Goal: Transaction & Acquisition: Subscribe to service/newsletter

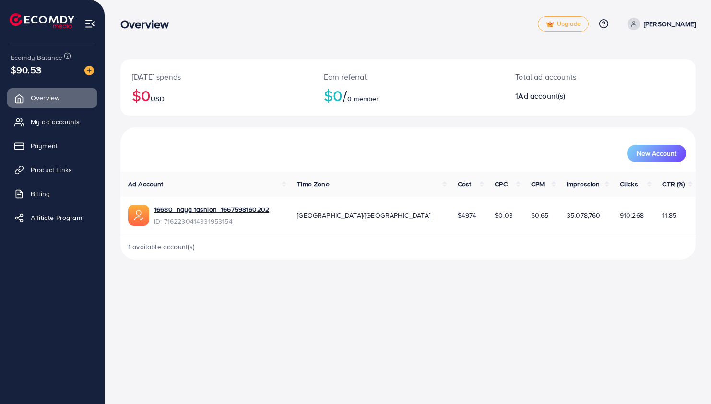
click at [45, 145] on span "Payment" at bounding box center [44, 146] width 27 height 10
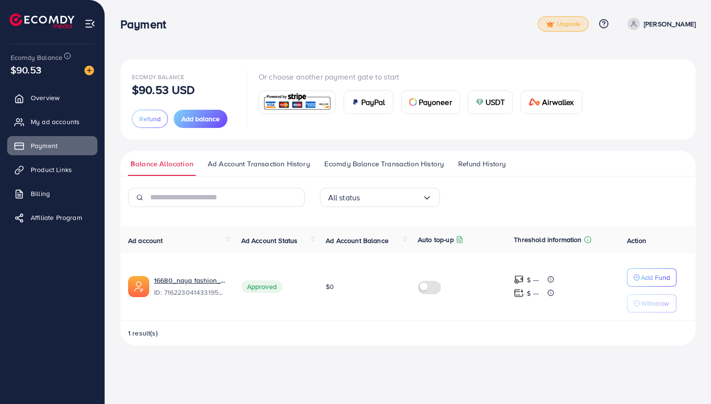
click at [582, 30] on link "Upgrade" at bounding box center [563, 23] width 51 height 15
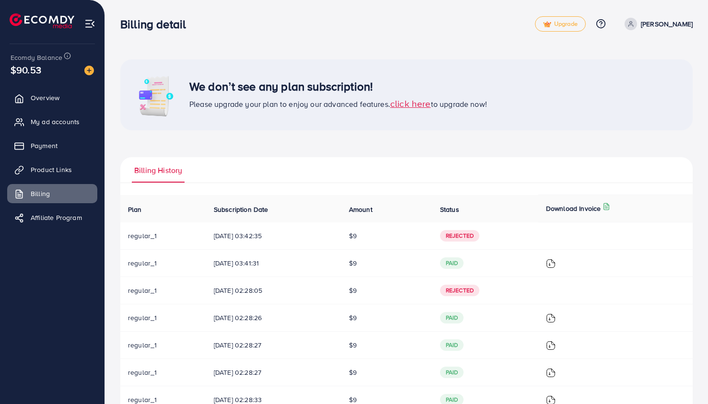
click at [415, 106] on span "click here" at bounding box center [410, 103] width 41 height 13
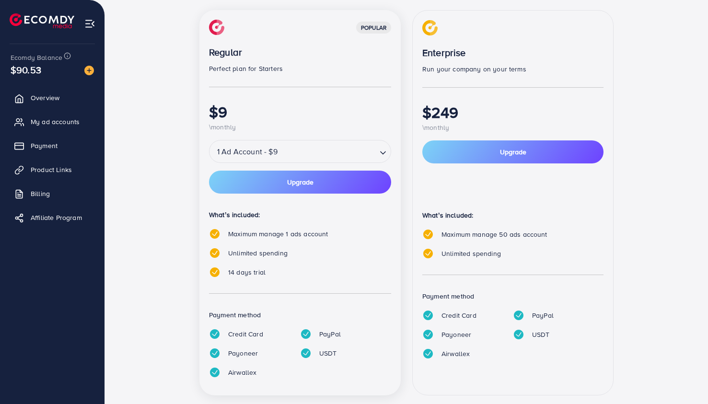
scroll to position [133, 0]
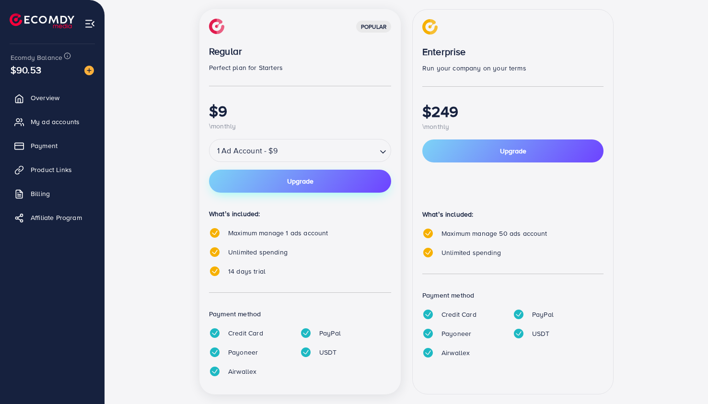
click at [326, 187] on button "Upgrade" at bounding box center [300, 181] width 182 height 23
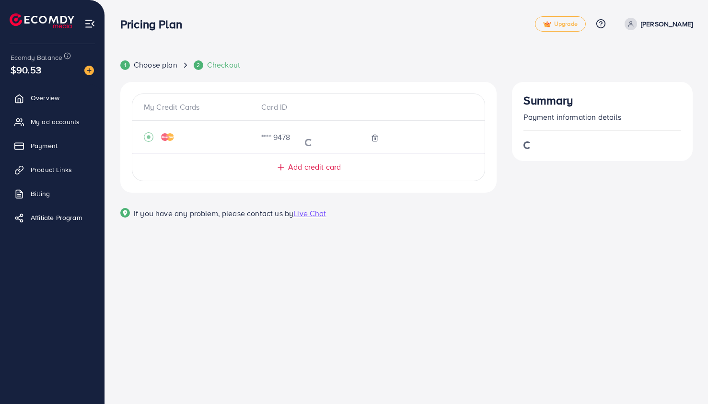
scroll to position [0, 0]
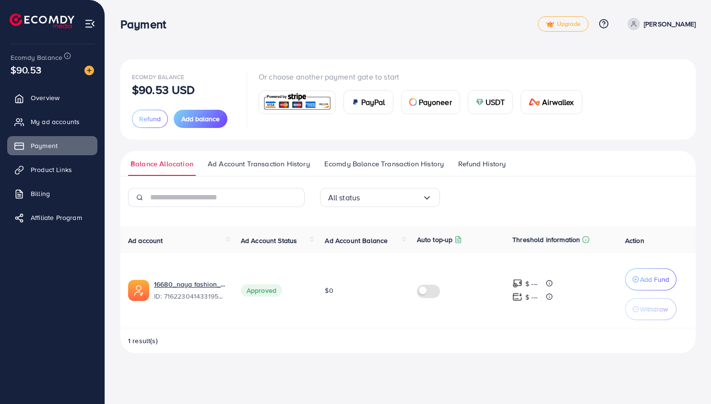
click at [202, 59] on div "Ecomdy Balance $90.53 USD Refund Add balance Or choose another payment gate to …" at bounding box center [407, 99] width 575 height 80
click at [565, 26] on span "Upgrade" at bounding box center [563, 24] width 35 height 7
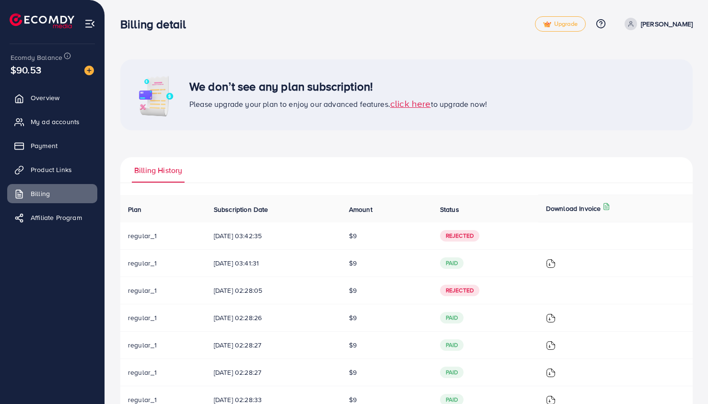
click at [411, 107] on span "click here" at bounding box center [410, 103] width 41 height 13
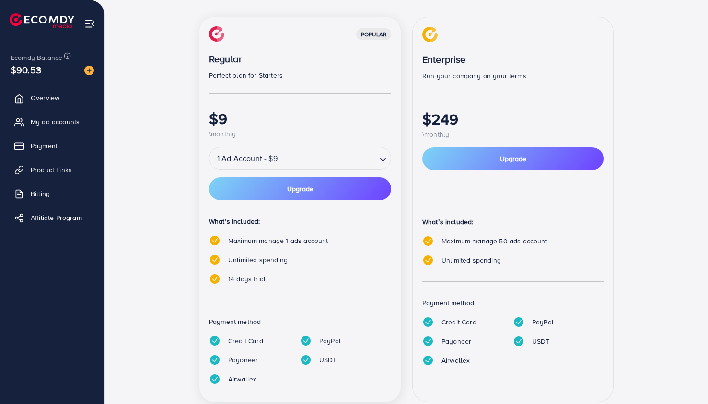
scroll to position [150, 0]
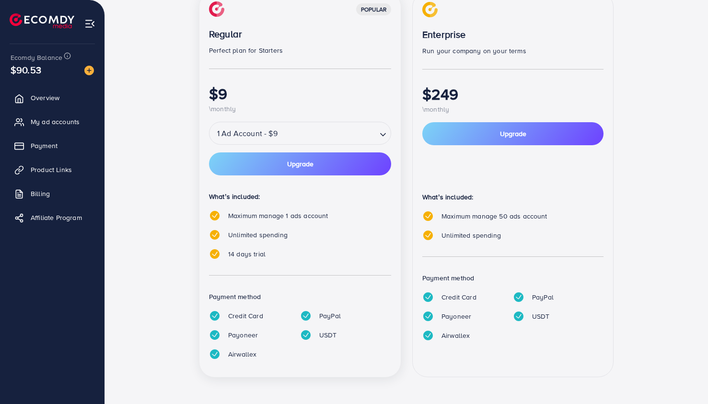
click at [306, 333] on img at bounding box center [306, 336] width 12 height 12
click at [350, 166] on button "Upgrade" at bounding box center [300, 164] width 182 height 23
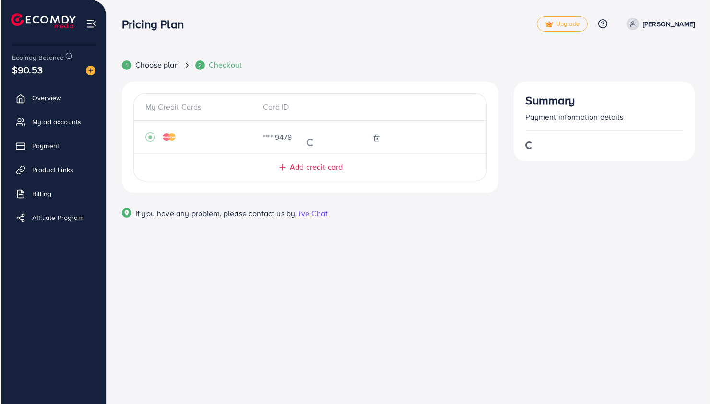
scroll to position [0, 0]
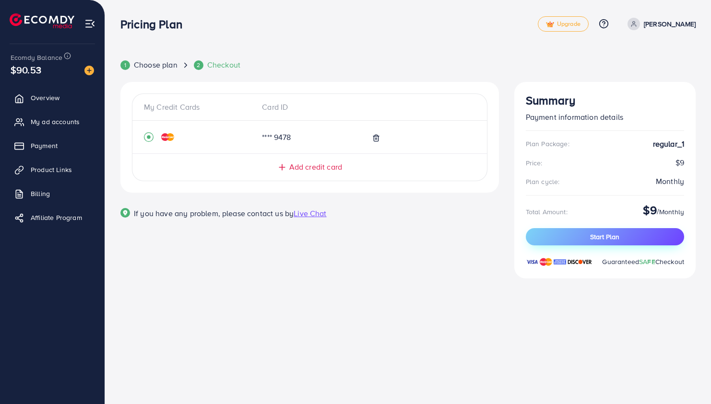
click at [587, 239] on button "Start Plan" at bounding box center [605, 236] width 158 height 17
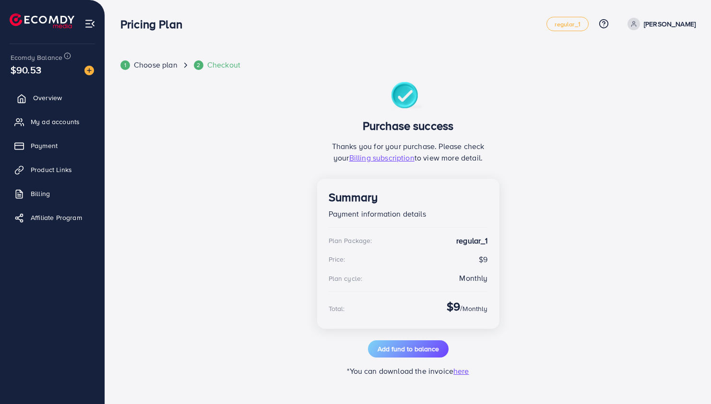
click at [57, 102] on span "Overview" at bounding box center [47, 98] width 29 height 10
